Goal: Information Seeking & Learning: Understand process/instructions

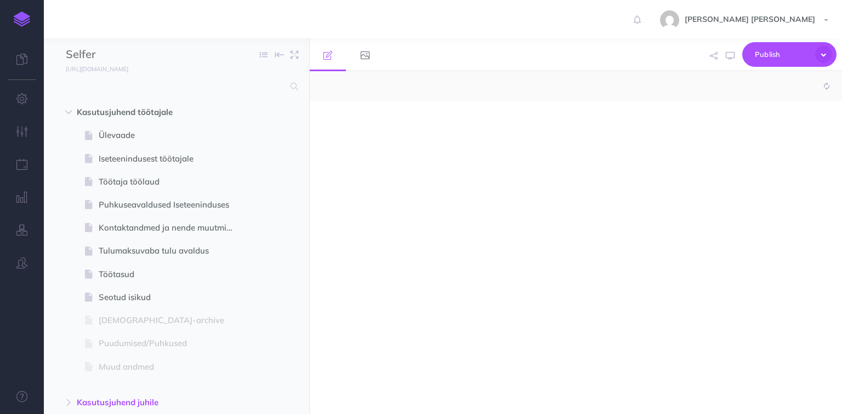
select select "null"
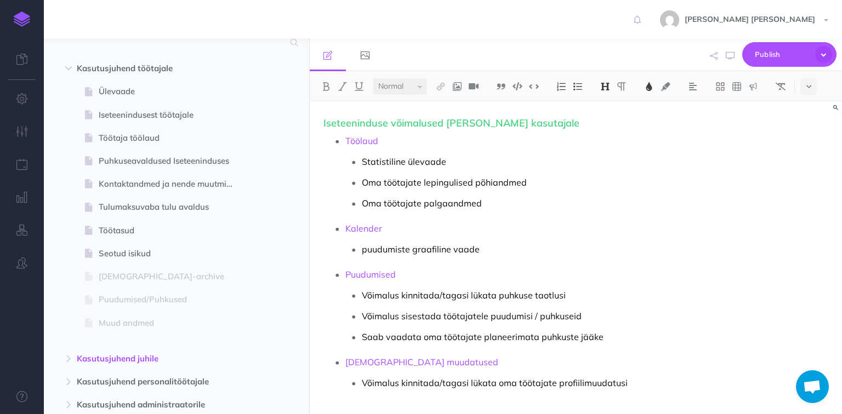
scroll to position [152, 0]
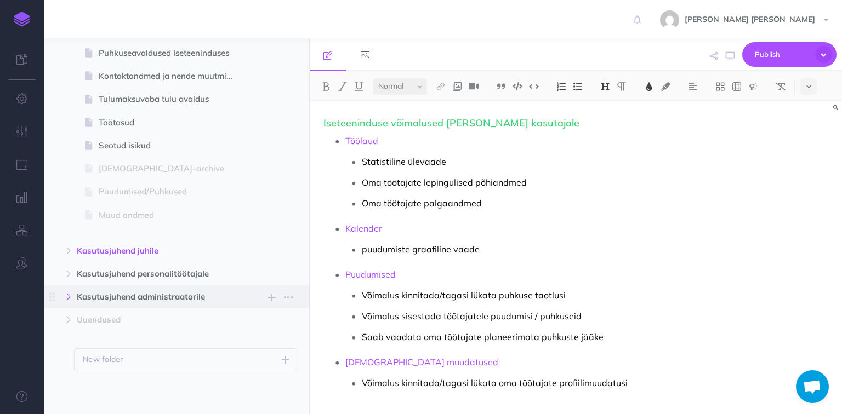
click at [68, 295] on icon "button" at bounding box center [68, 297] width 7 height 7
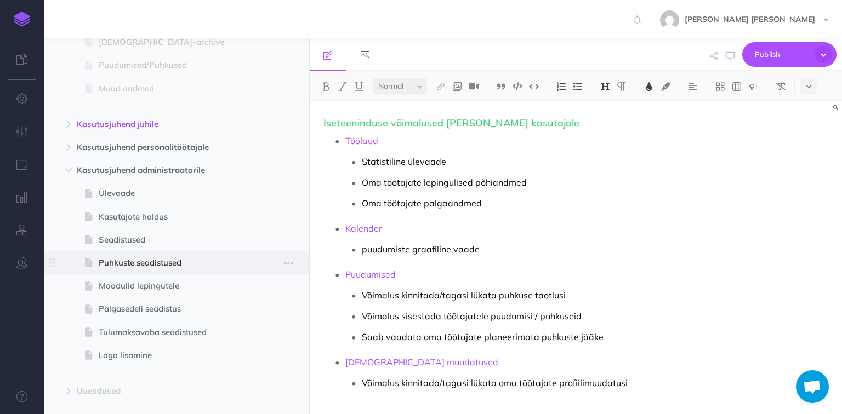
scroll to position [283, 0]
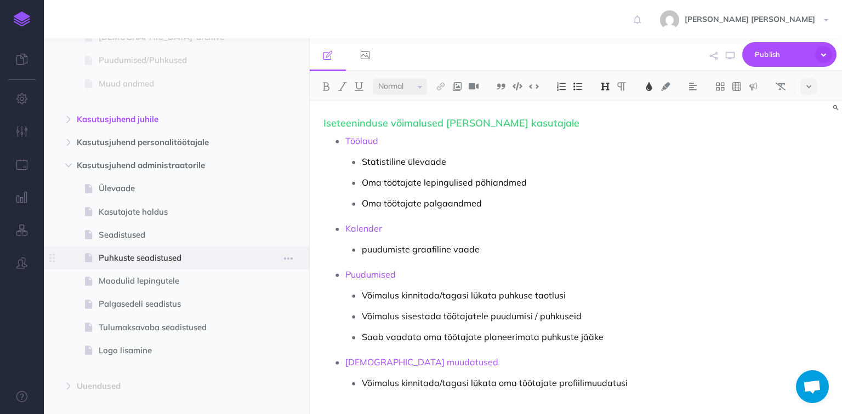
click at [161, 252] on span "Puhkuste seadistused" at bounding box center [171, 258] width 145 height 13
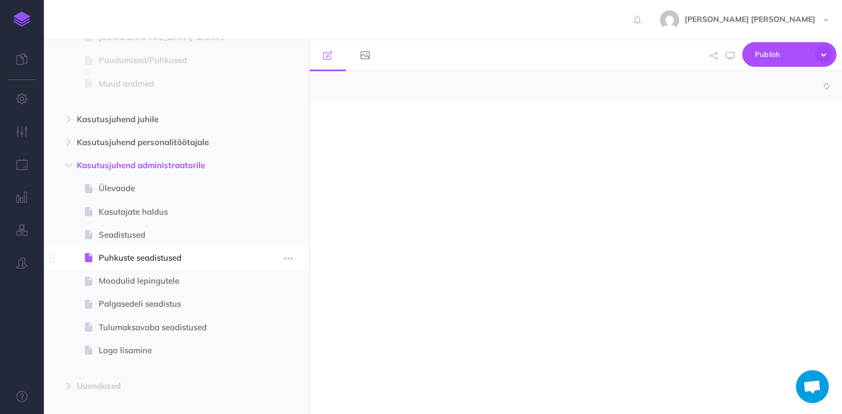
select select "null"
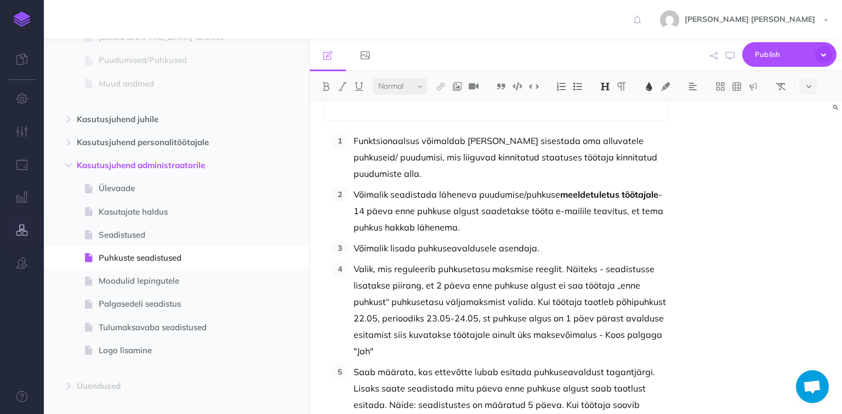
scroll to position [623, 0]
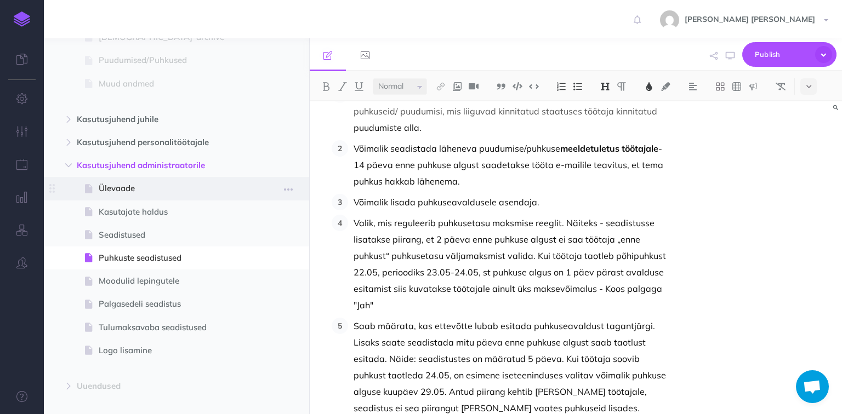
click at [131, 199] on span at bounding box center [176, 188] width 265 height 23
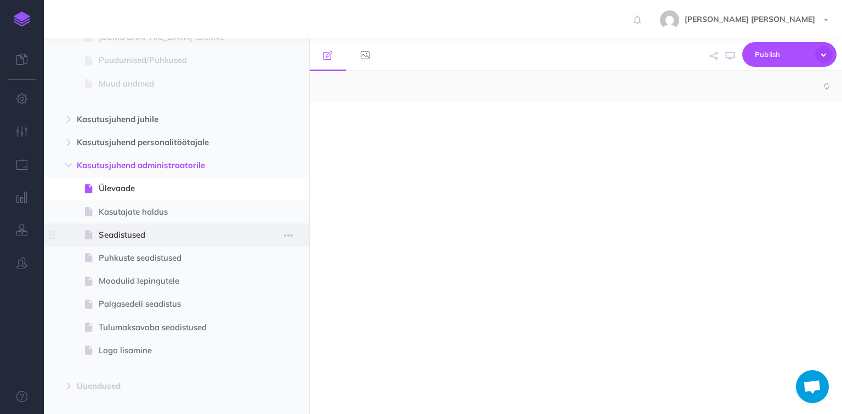
select select "null"
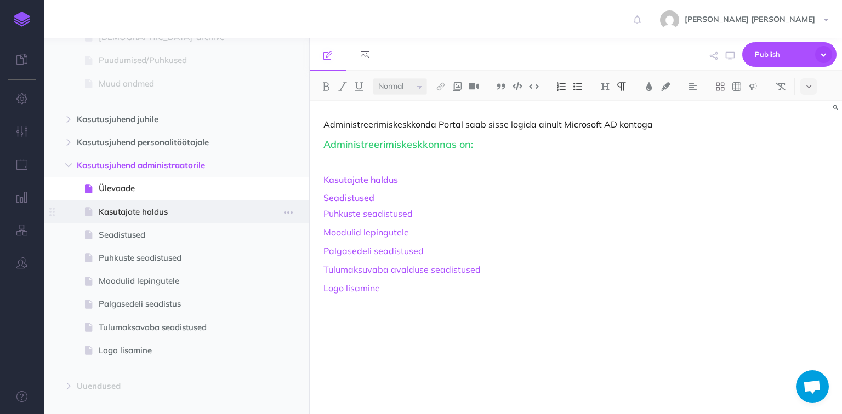
click at [160, 204] on span at bounding box center [176, 212] width 265 height 23
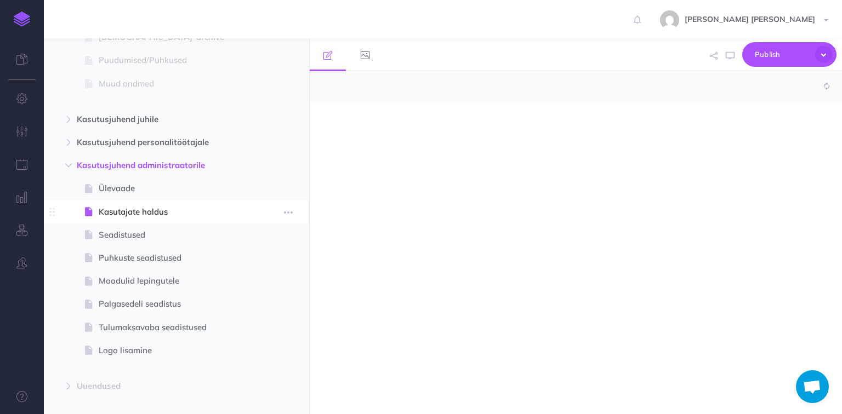
select select "null"
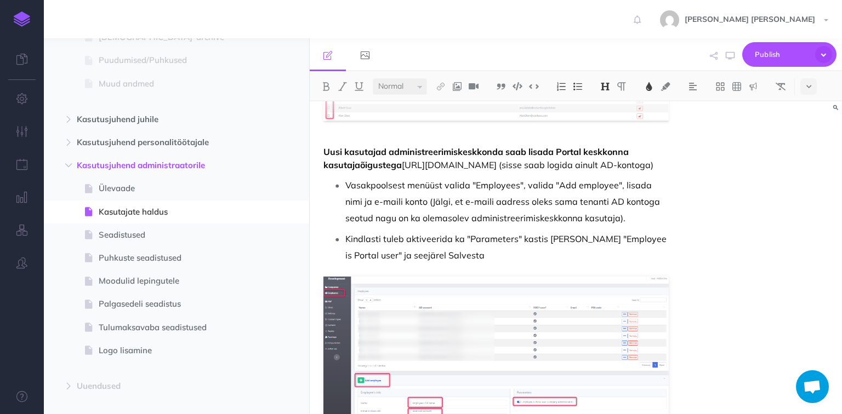
scroll to position [2095, 0]
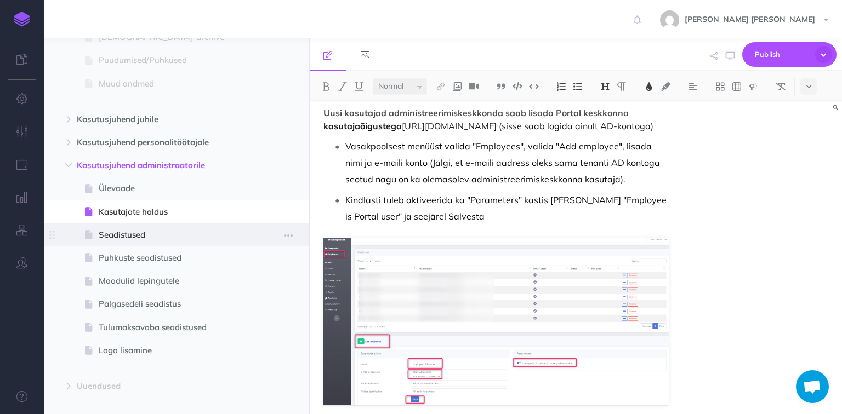
click at [162, 233] on span "Seadistused" at bounding box center [171, 235] width 145 height 13
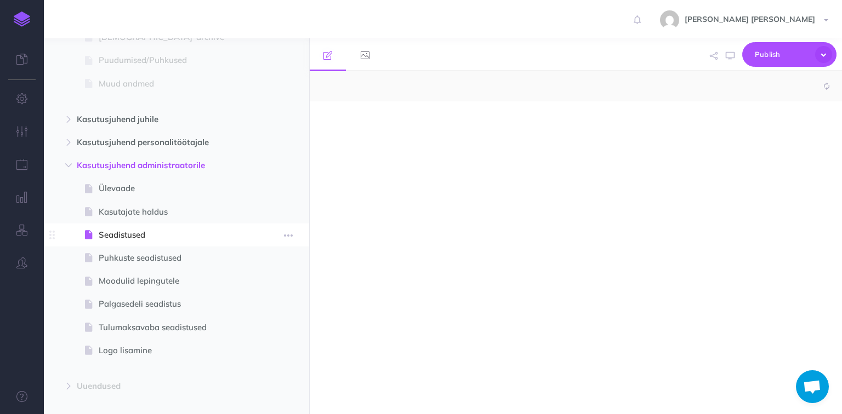
select select "null"
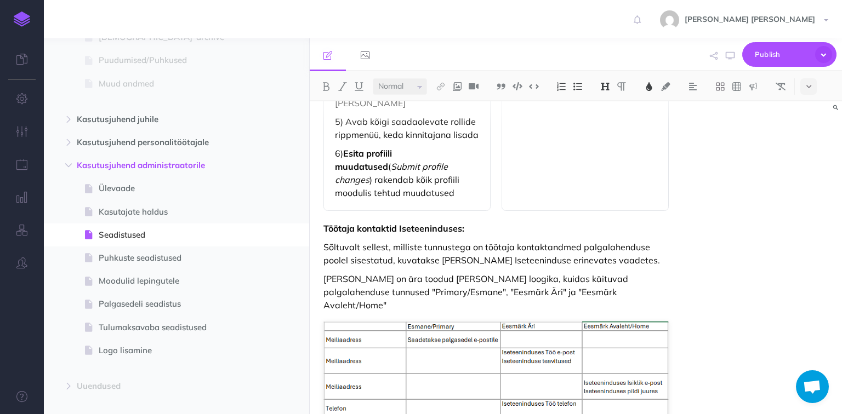
scroll to position [1366, 0]
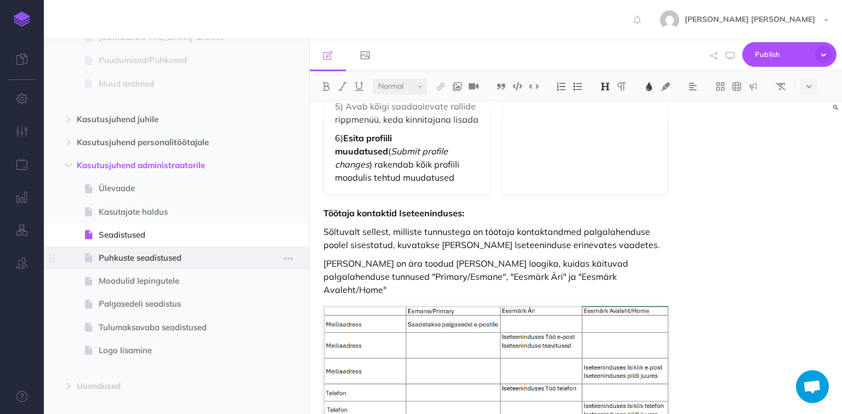
click at [130, 255] on span "Puhkuste seadistused" at bounding box center [171, 258] width 145 height 13
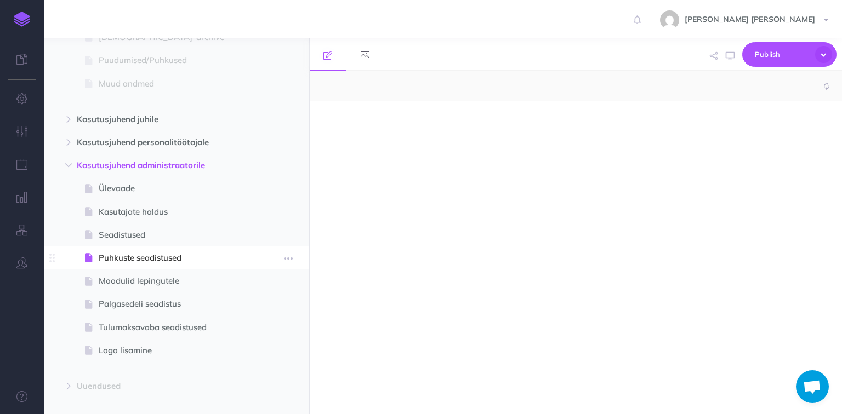
select select "null"
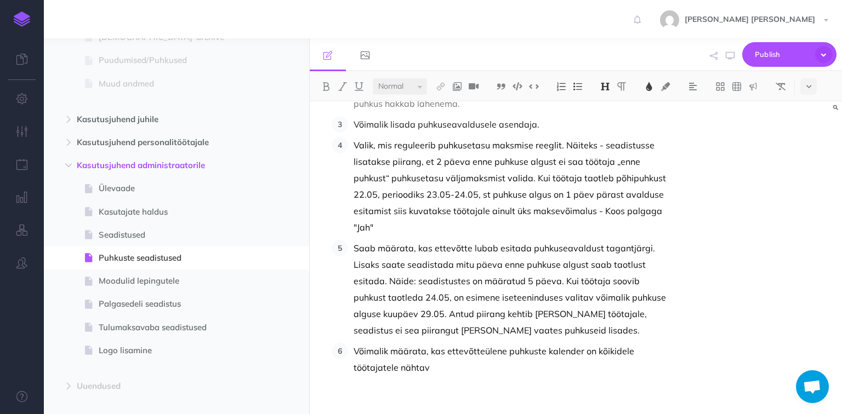
scroll to position [710, 0]
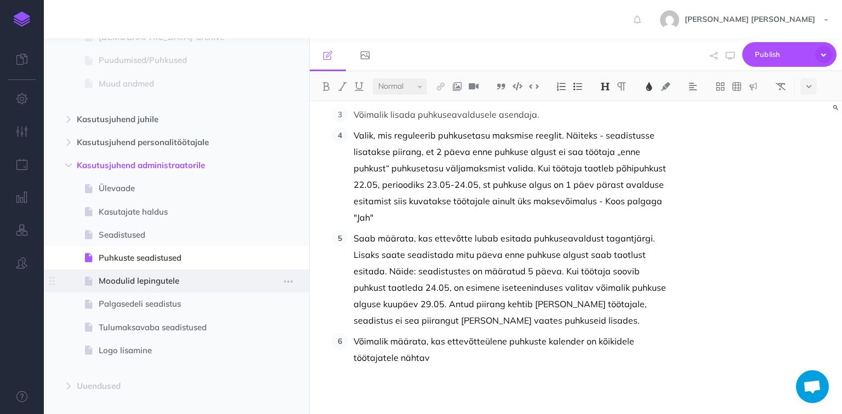
click at [103, 283] on span "Moodulid lepingutele" at bounding box center [171, 281] width 145 height 13
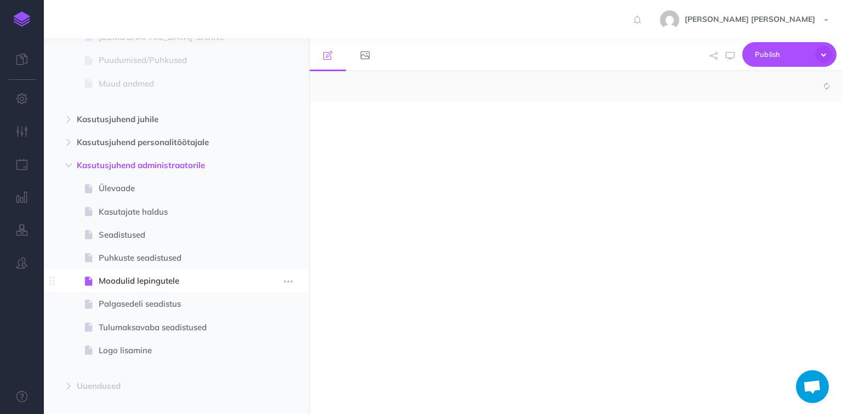
select select "null"
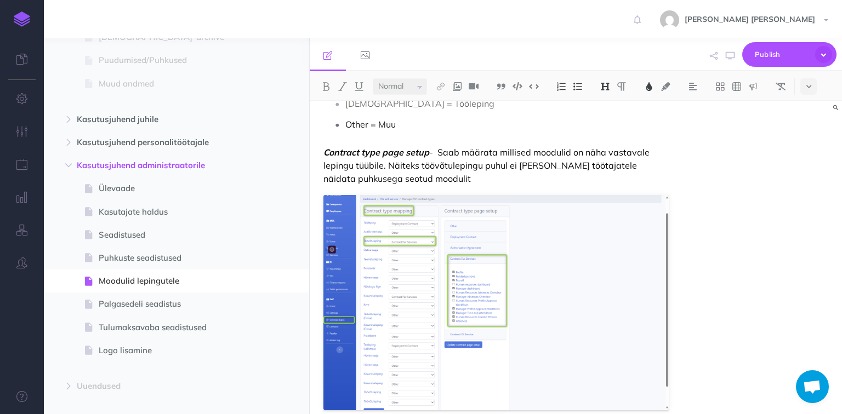
scroll to position [710, 0]
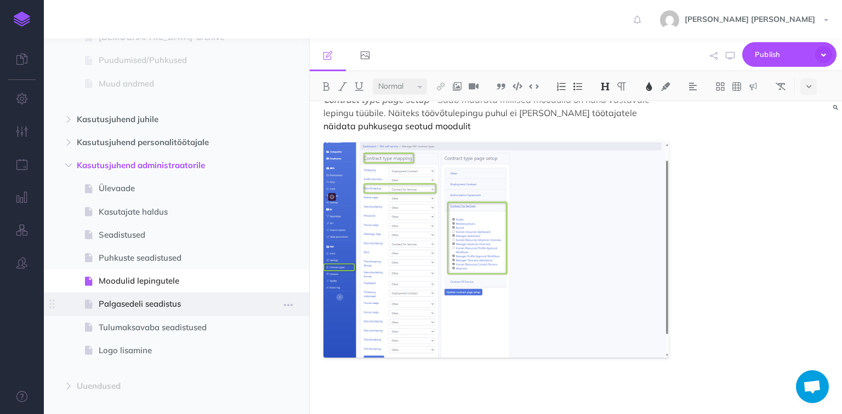
click at [147, 304] on span "Palgasedeli seadistus" at bounding box center [171, 304] width 145 height 13
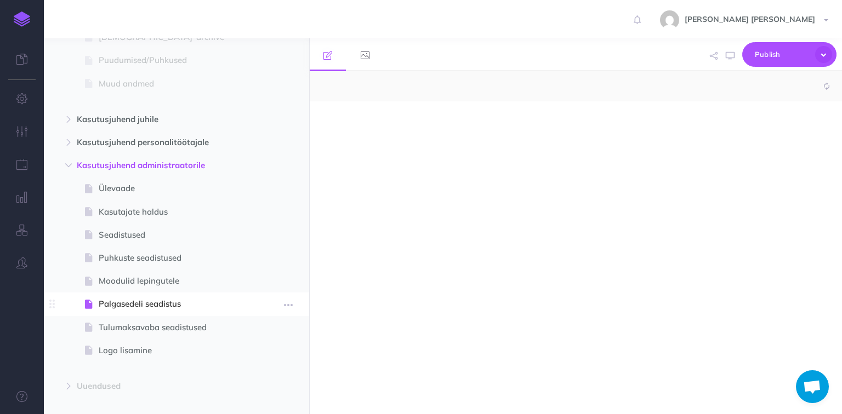
select select "null"
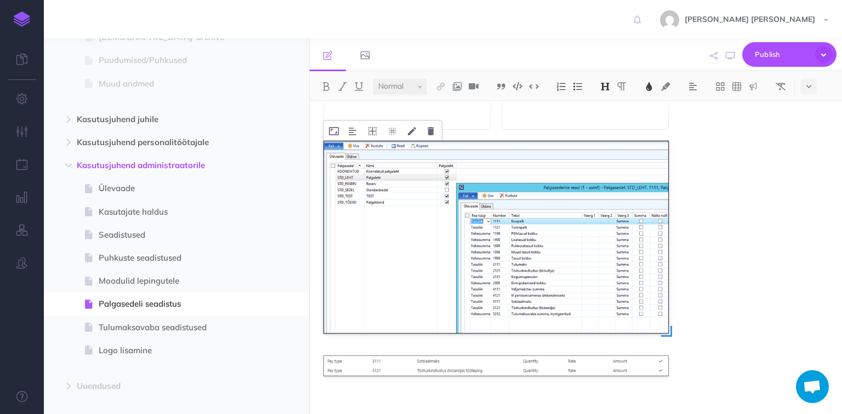
scroll to position [320, 0]
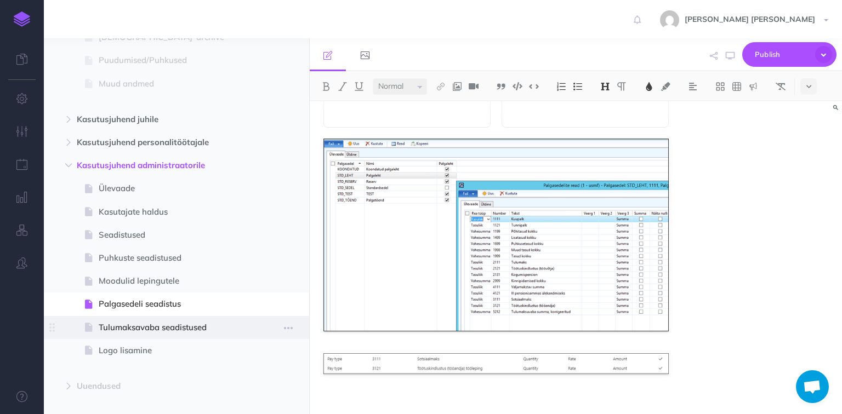
click at [167, 336] on span at bounding box center [176, 327] width 265 height 23
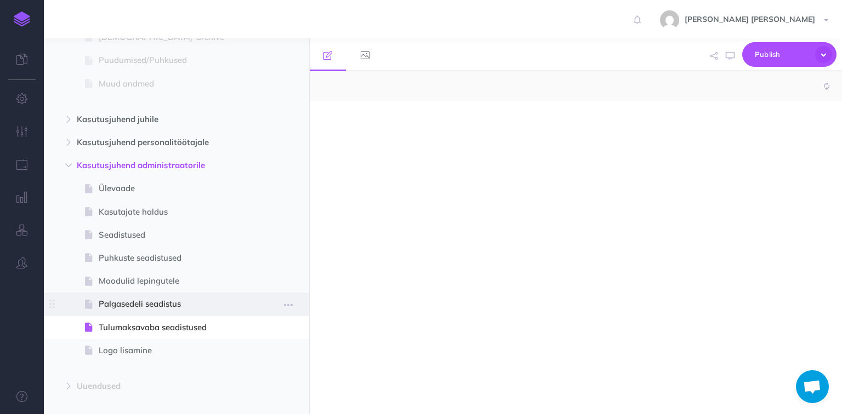
select select "null"
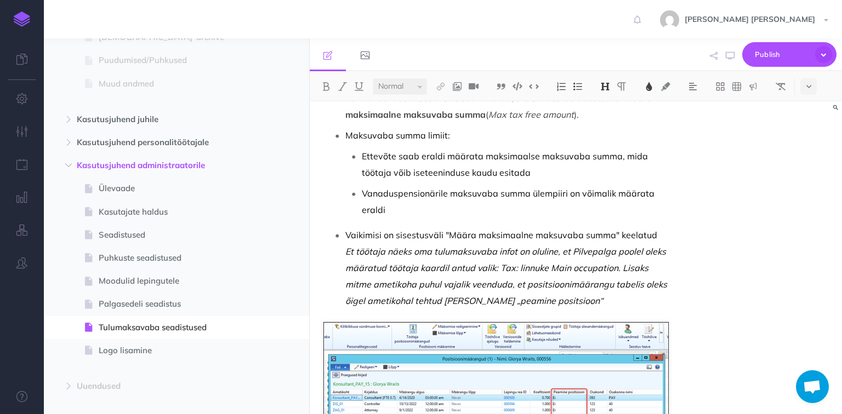
scroll to position [371, 0]
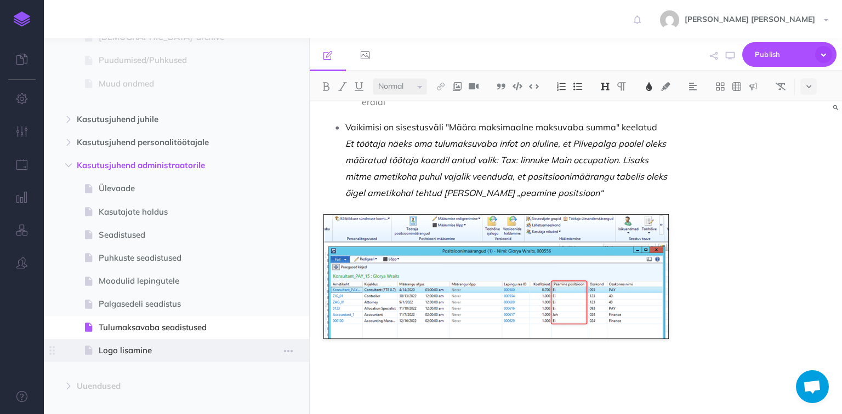
click at [136, 353] on span "Logo lisamine" at bounding box center [171, 350] width 145 height 13
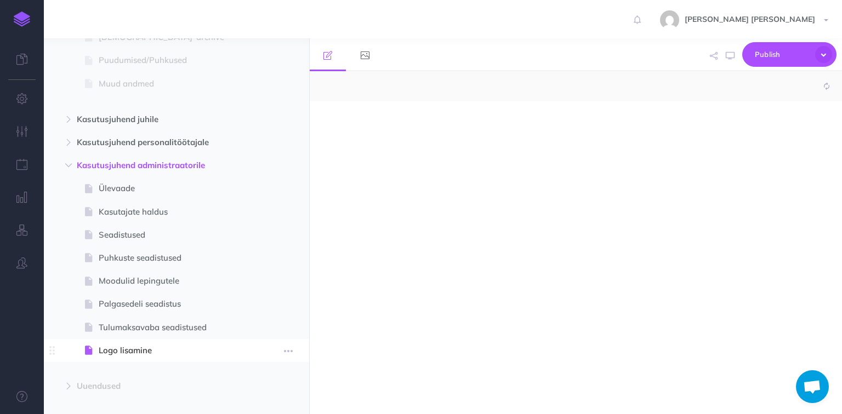
select select "null"
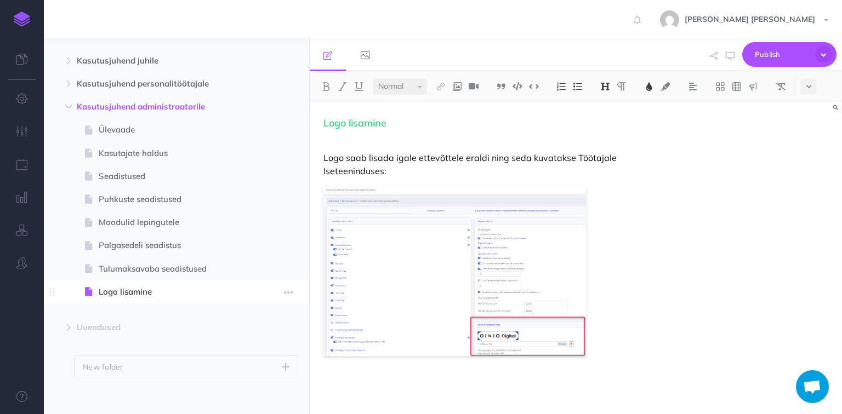
scroll to position [350, 0]
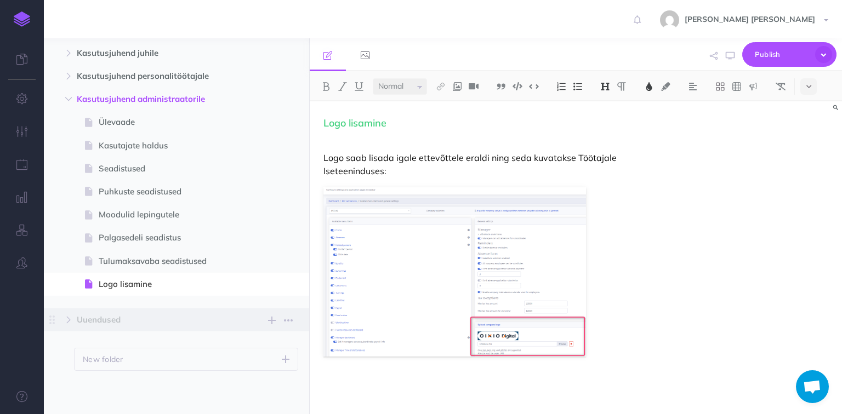
click at [133, 322] on span "Uuendused" at bounding box center [153, 319] width 153 height 13
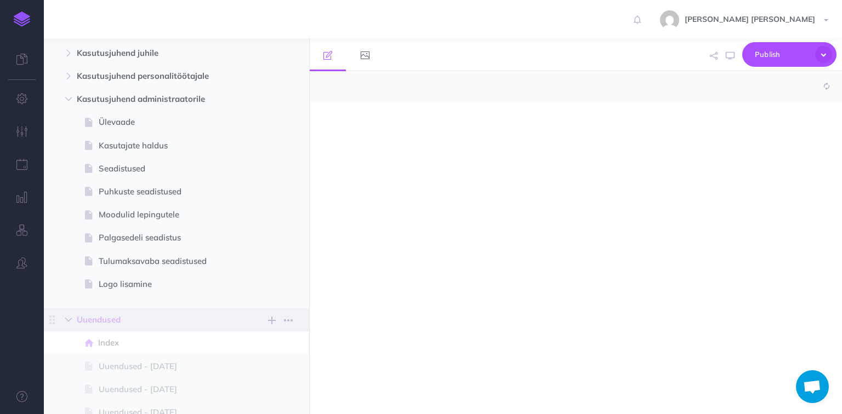
select select "null"
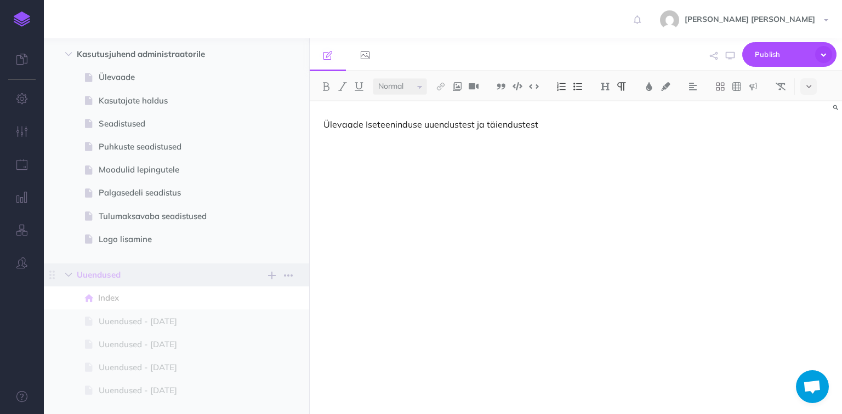
scroll to position [437, 0]
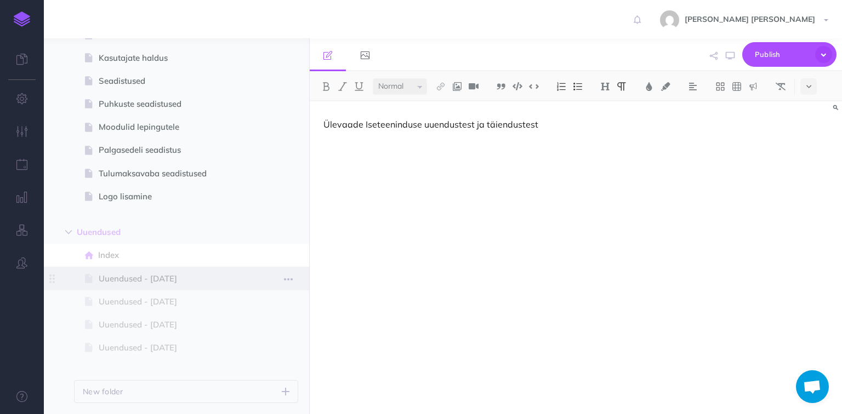
click at [151, 276] on span "Uuendused - [DATE]" at bounding box center [171, 278] width 145 height 13
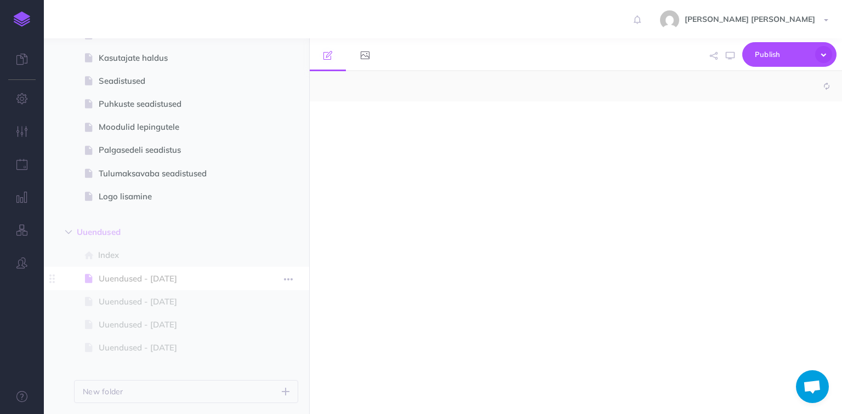
select select "null"
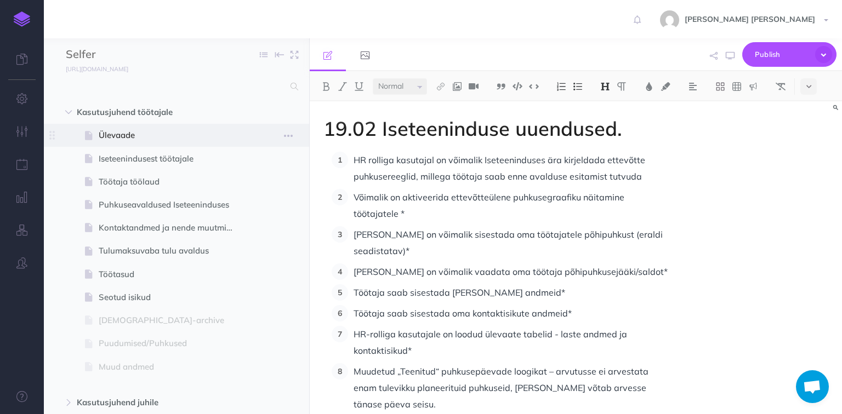
click at [125, 138] on span "Ülevaade" at bounding box center [171, 135] width 145 height 13
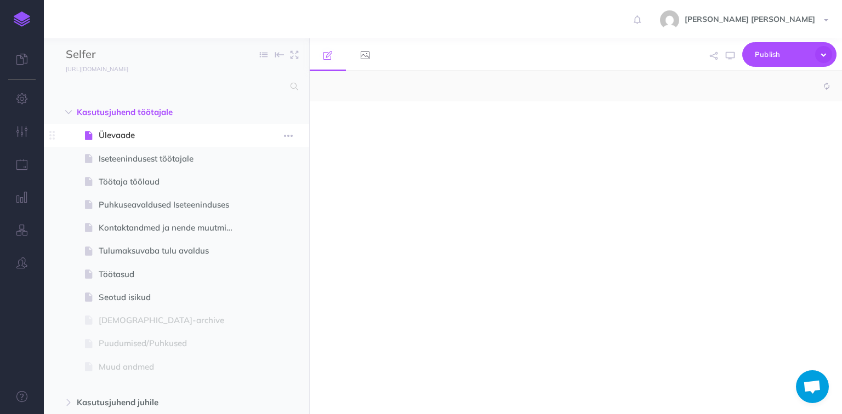
select select "null"
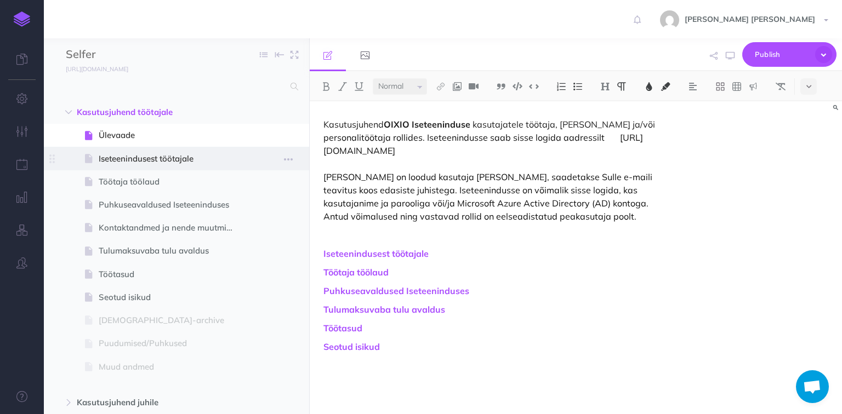
click at [136, 150] on span at bounding box center [176, 158] width 265 height 23
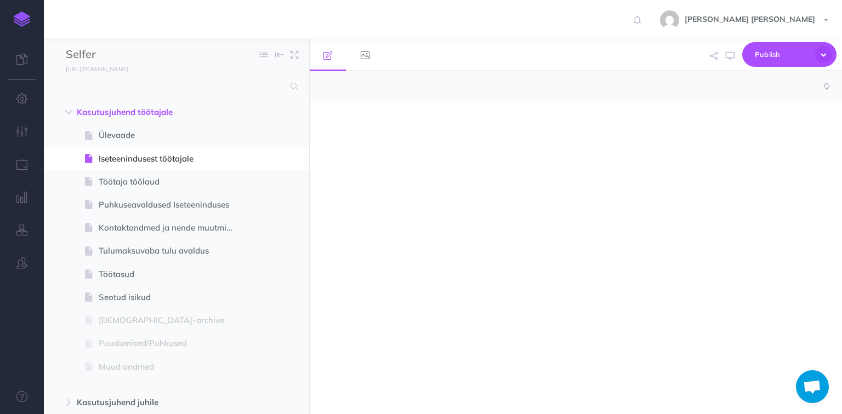
select select "null"
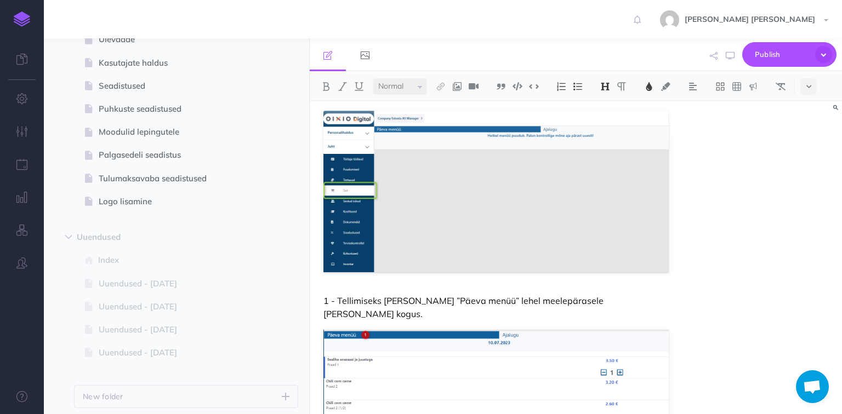
scroll to position [382, 0]
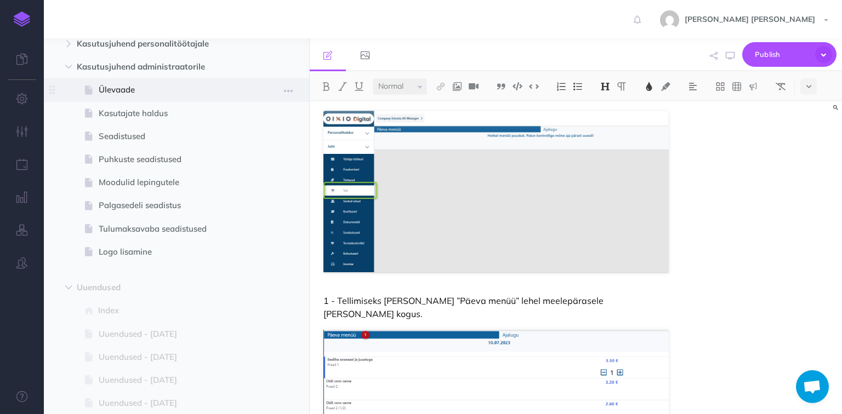
click at [134, 92] on span "Ülevaade" at bounding box center [171, 89] width 145 height 13
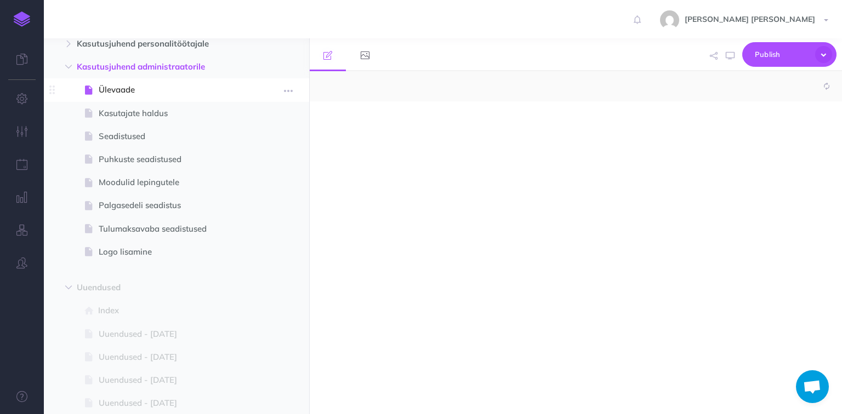
select select "null"
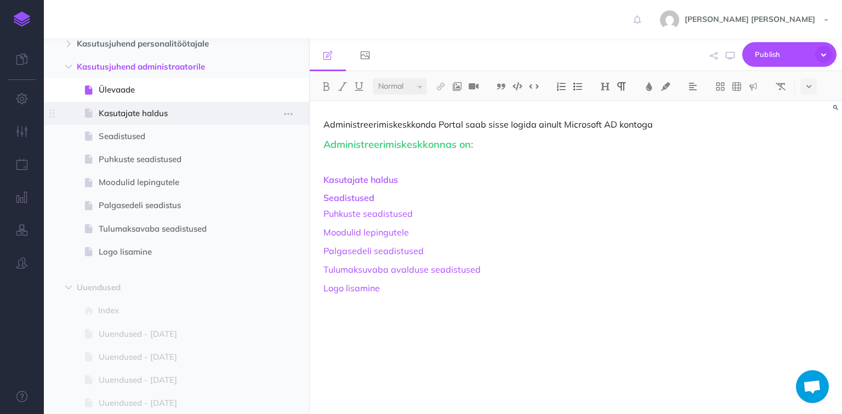
click at [127, 112] on span "Kasutajate haldus" at bounding box center [171, 113] width 145 height 13
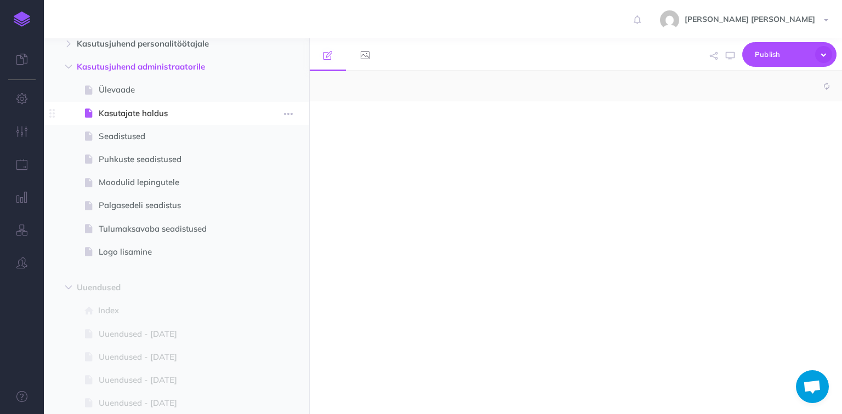
select select "null"
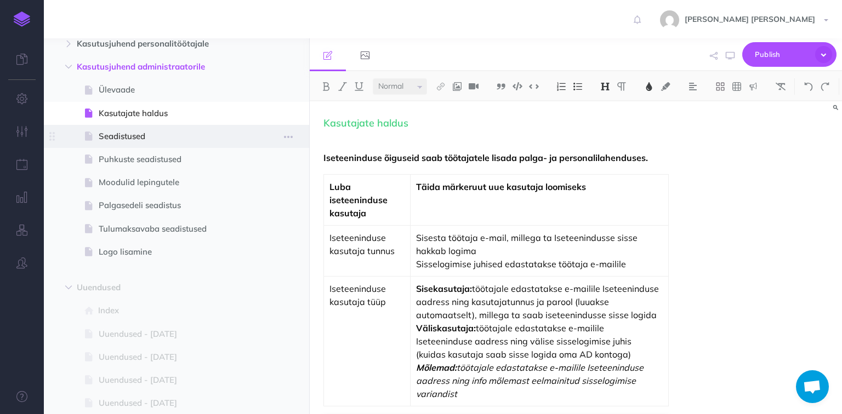
click at [133, 137] on span "Seadistused" at bounding box center [171, 136] width 145 height 13
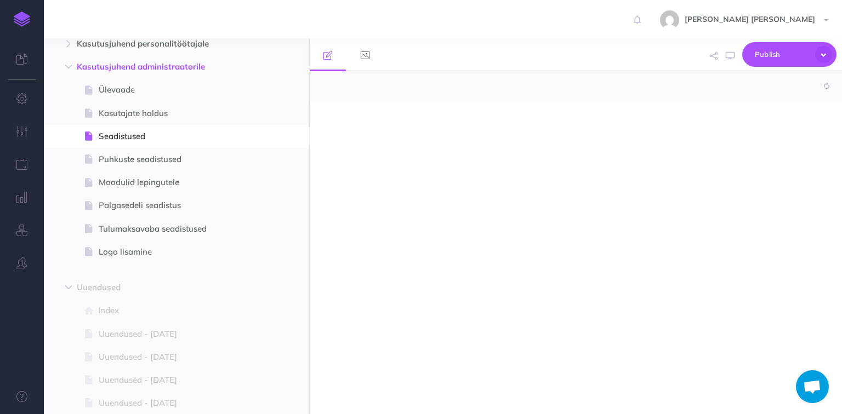
select select "null"
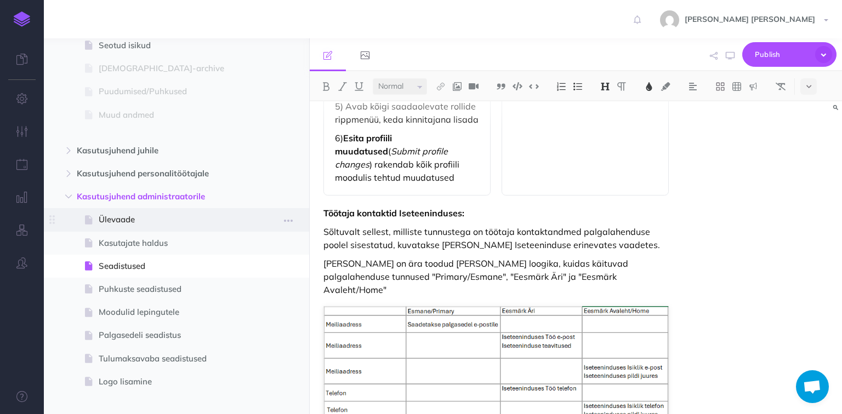
scroll to position [250, 0]
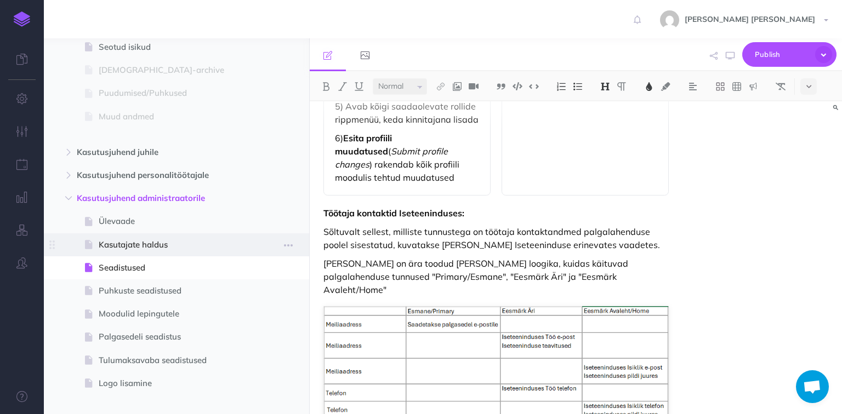
click at [162, 248] on span "Kasutajate haldus" at bounding box center [171, 244] width 145 height 13
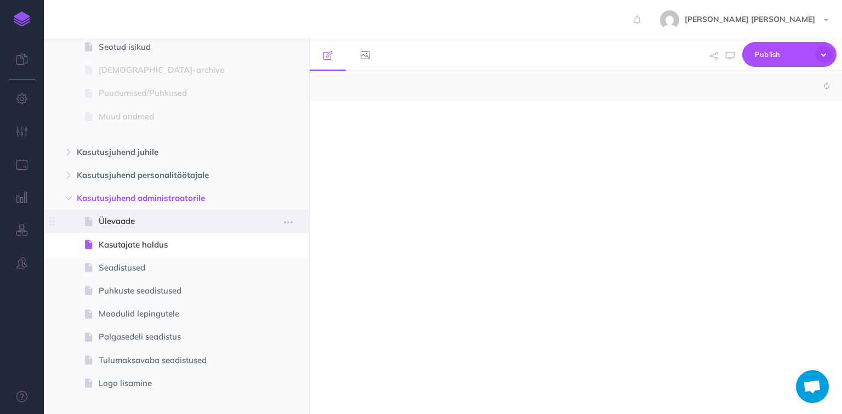
click at [152, 227] on span "Ülevaade" at bounding box center [171, 221] width 145 height 13
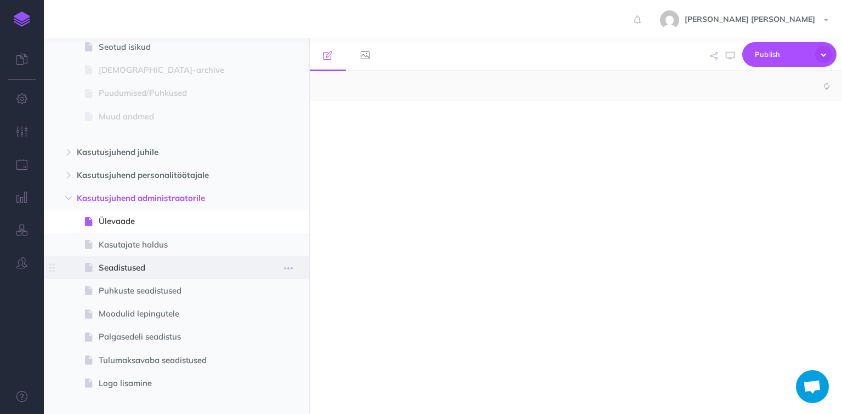
click at [151, 265] on span "Seadistused" at bounding box center [171, 267] width 145 height 13
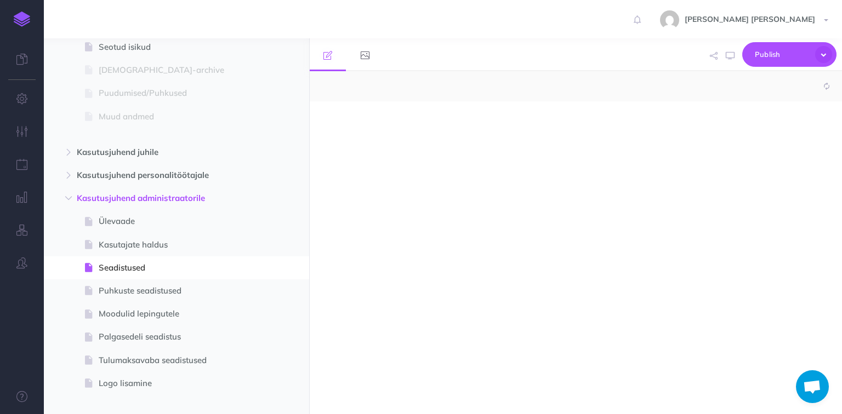
select select "null"
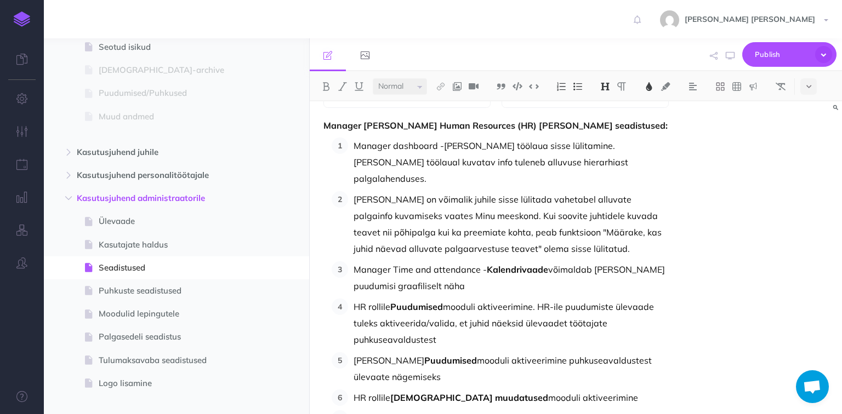
scroll to position [395, 0]
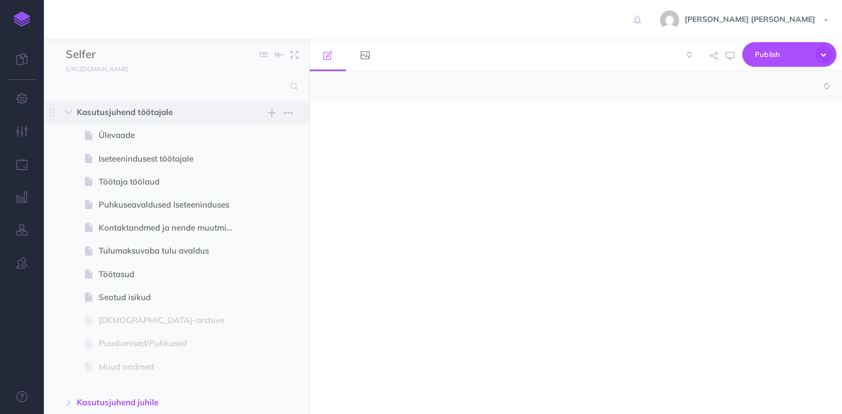
select select "null"
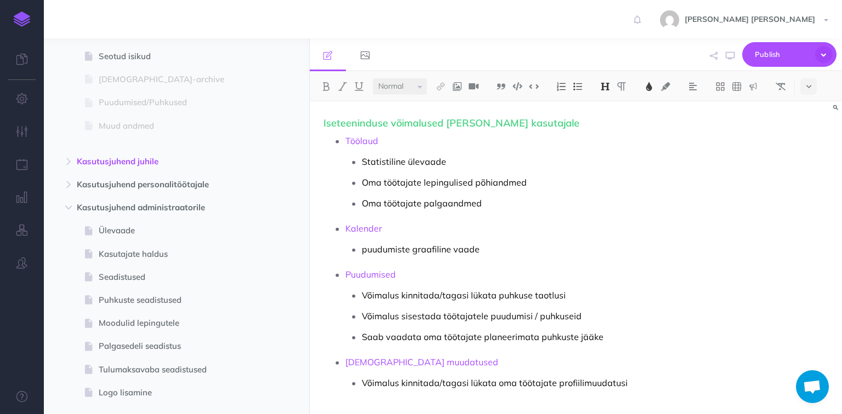
scroll to position [306, 0]
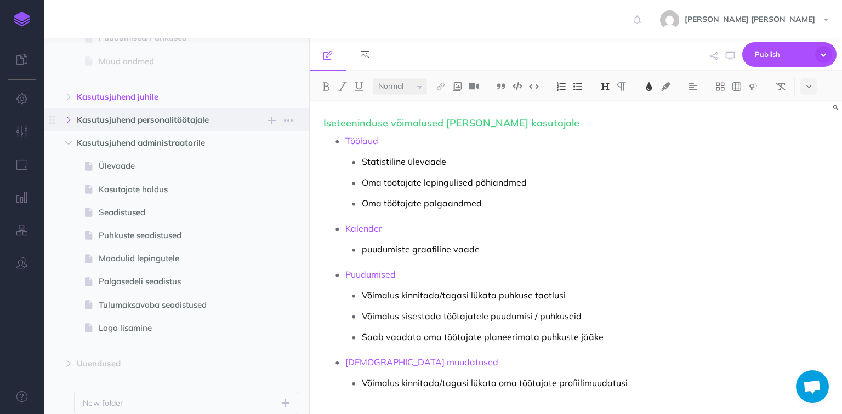
click at [72, 117] on button "button" at bounding box center [69, 119] width 20 height 13
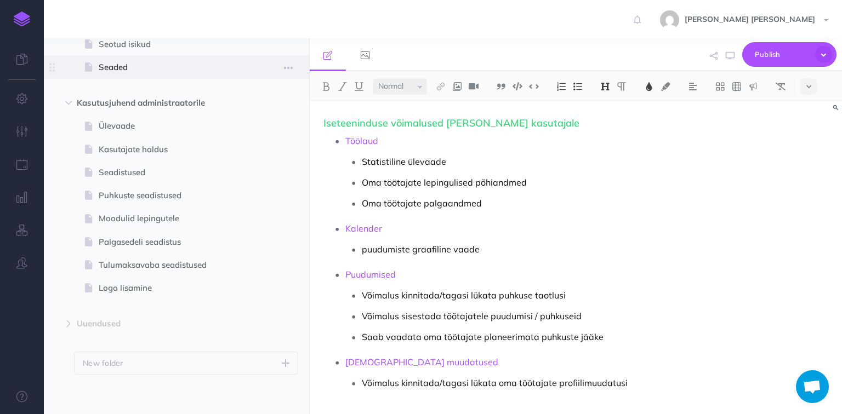
scroll to position [478, 0]
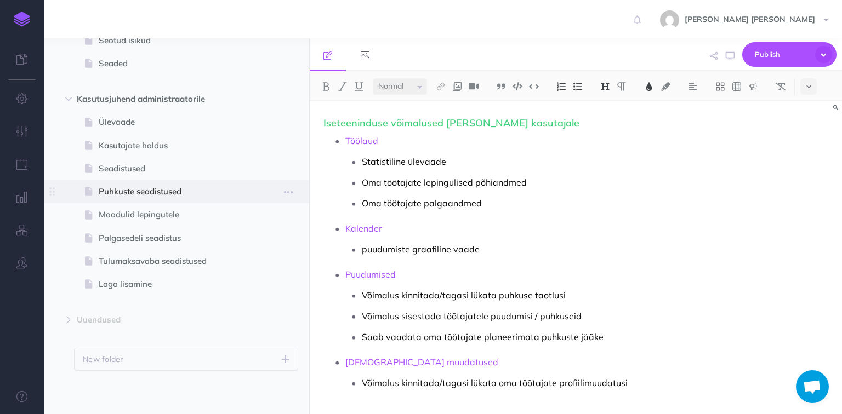
click at [151, 190] on span "Puhkuste seadistused" at bounding box center [171, 191] width 145 height 13
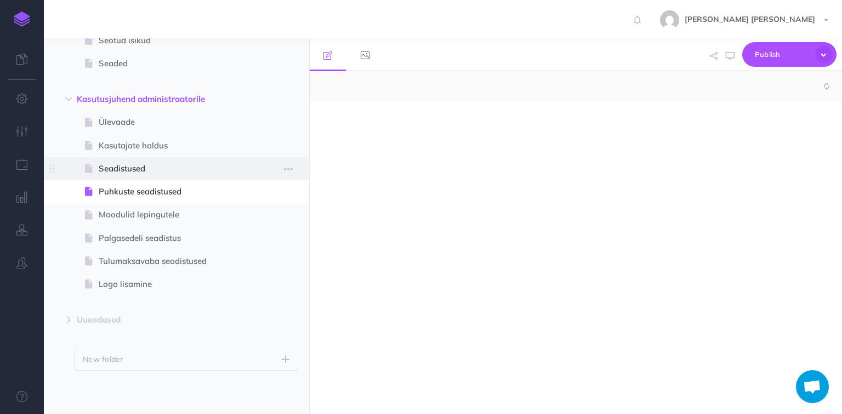
click at [151, 162] on span "Seadistused" at bounding box center [171, 168] width 145 height 13
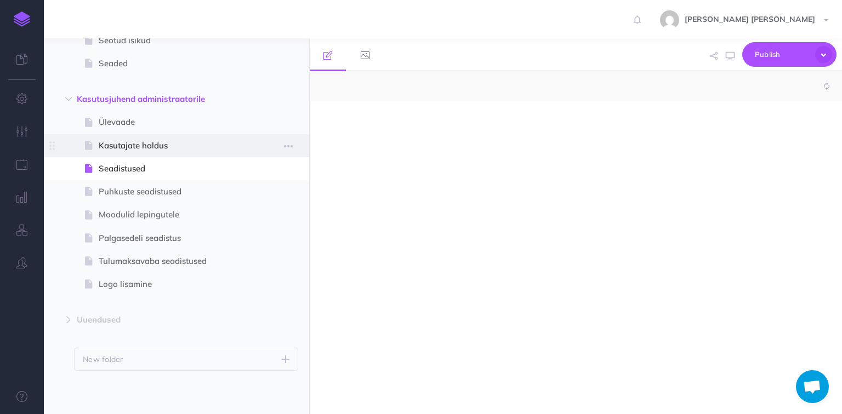
select select "null"
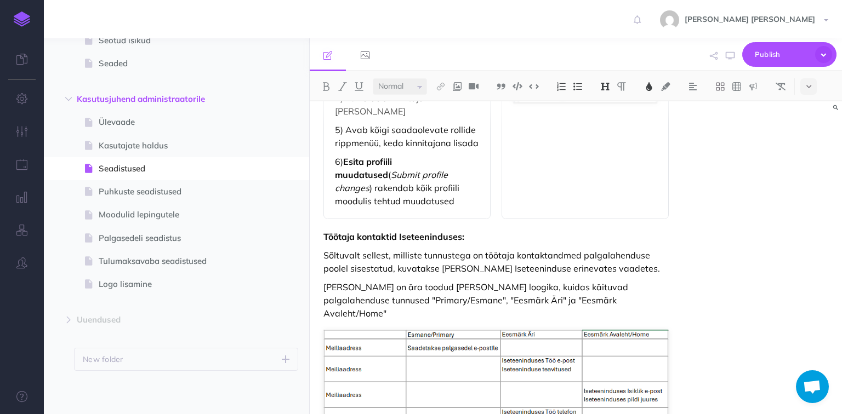
scroll to position [1366, 0]
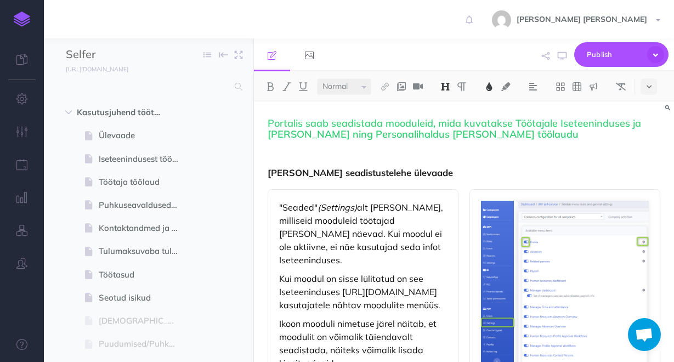
select select "null"
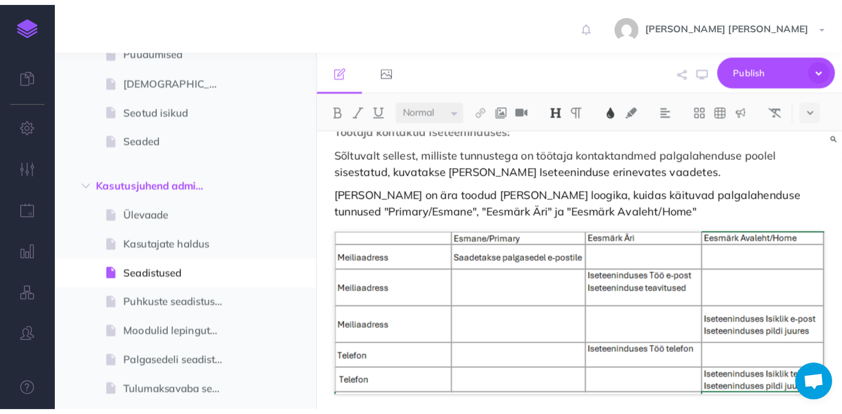
scroll to position [1320, 0]
